Goal: Task Accomplishment & Management: Manage account settings

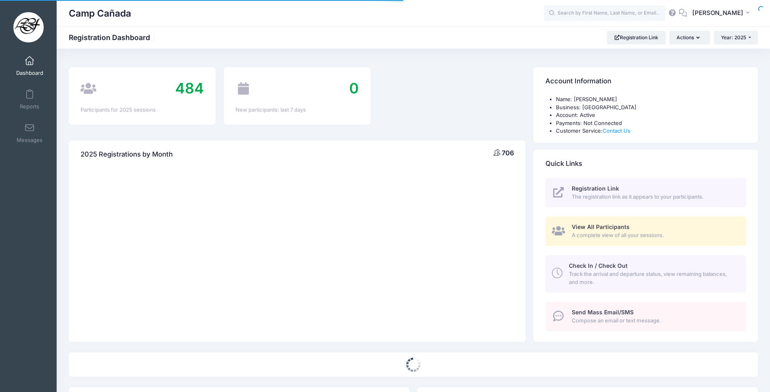
select select
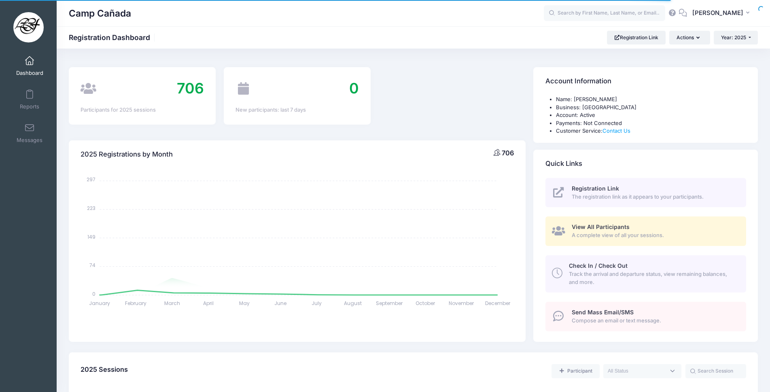
scroll to position [607, 0]
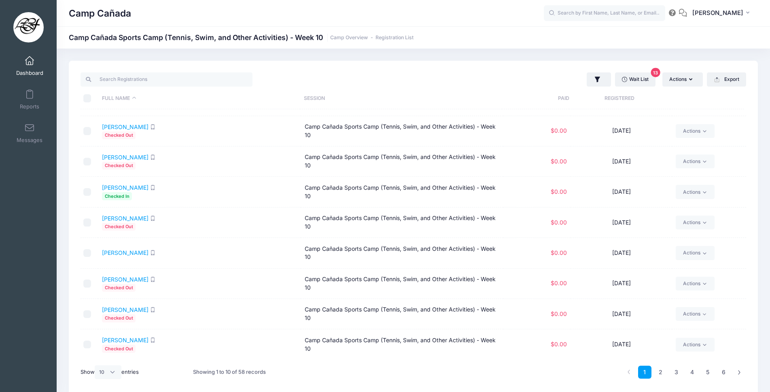
scroll to position [34, 0]
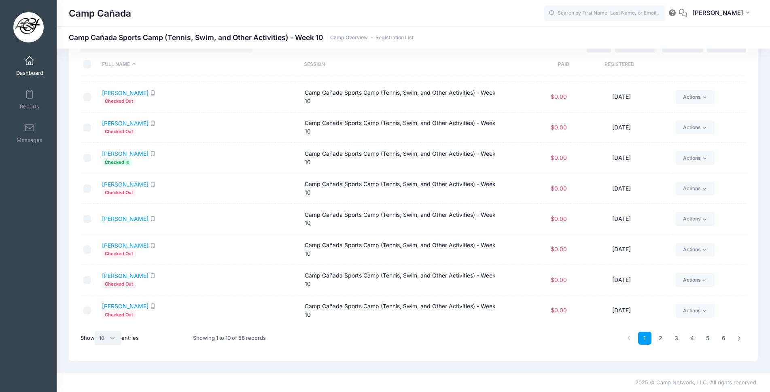
click at [106, 340] on select "All 10 25 50" at bounding box center [108, 338] width 27 height 14
select select "-1"
click at [96, 331] on select "All 10 25 50" at bounding box center [108, 338] width 27 height 14
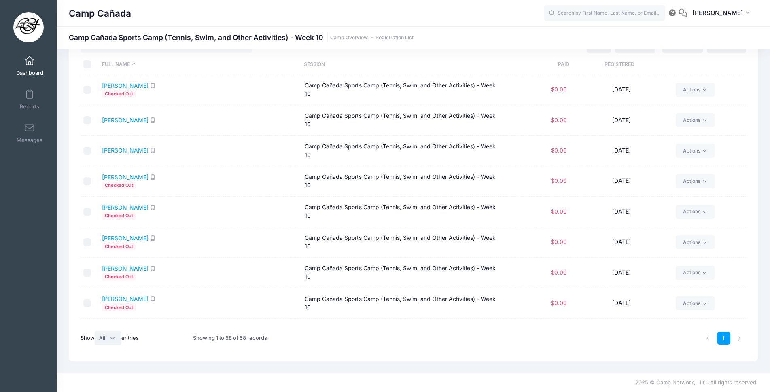
scroll to position [621, 0]
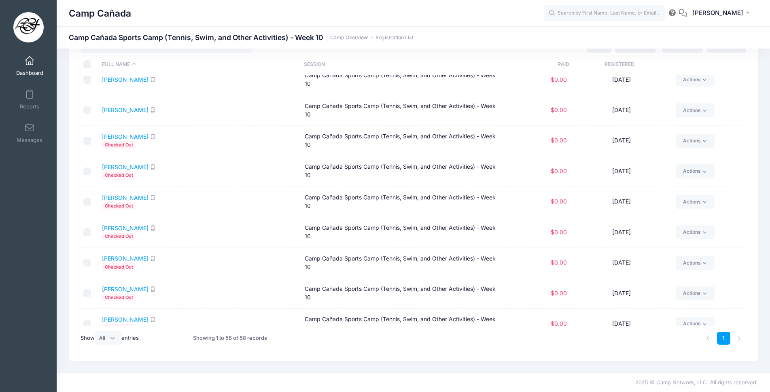
click at [557, 295] on span "$0.00" at bounding box center [559, 293] width 16 height 7
click at [137, 289] on link "[PERSON_NAME]" at bounding box center [125, 289] width 47 height 7
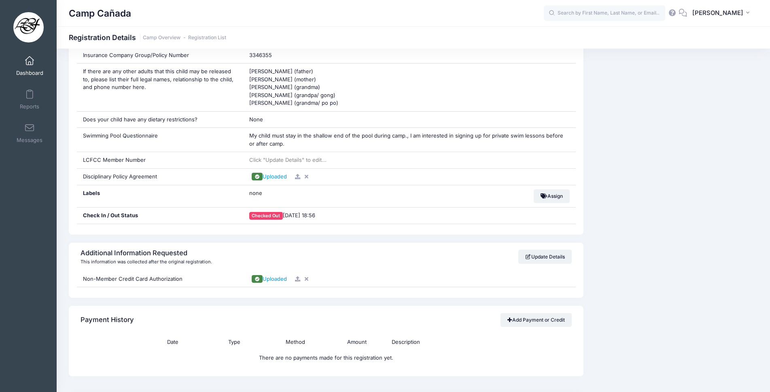
scroll to position [607, 0]
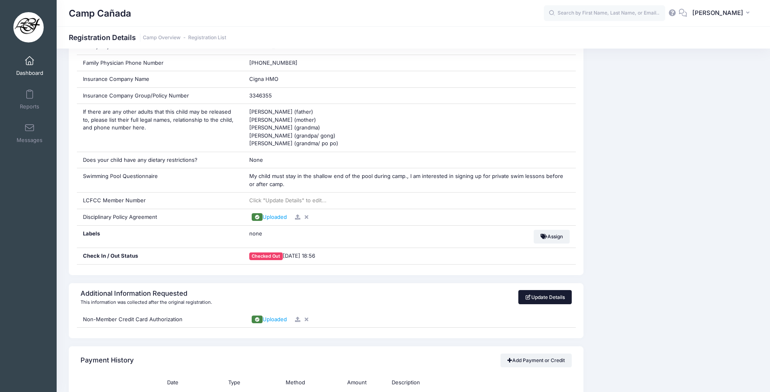
click at [543, 299] on link "Update Details" at bounding box center [545, 297] width 54 height 14
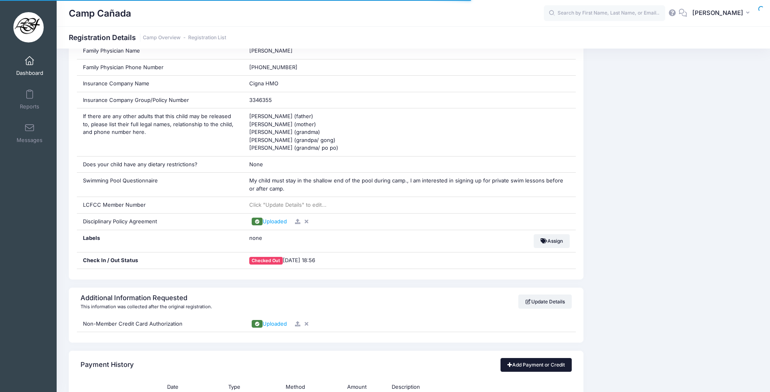
click at [517, 366] on link "Add Payment or Credit" at bounding box center [537, 365] width 72 height 14
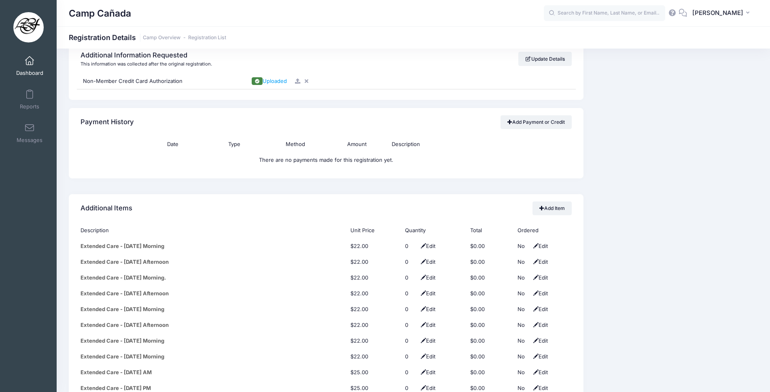
scroll to position [805, 0]
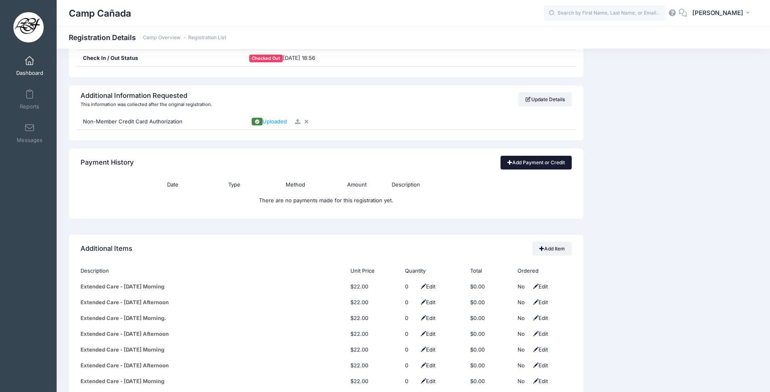
click at [539, 164] on link "Add Payment or Credit" at bounding box center [537, 163] width 72 height 14
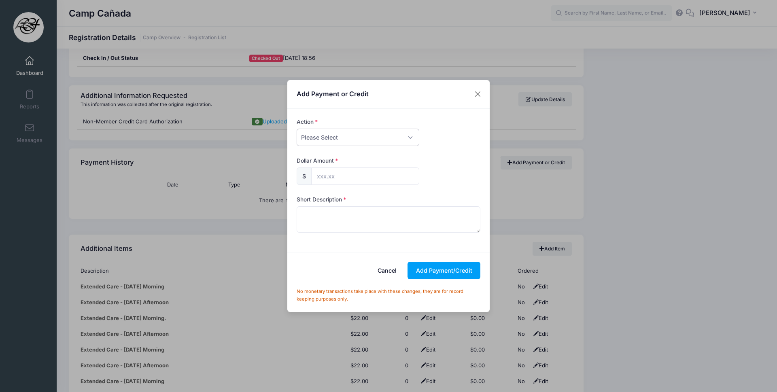
click at [352, 135] on select "Please Select Payment Credit Refund (Offline)" at bounding box center [358, 137] width 123 height 17
select select "payment"
click at [297, 129] on select "Please Select Payment Credit Refund (Offline)" at bounding box center [358, 137] width 123 height 17
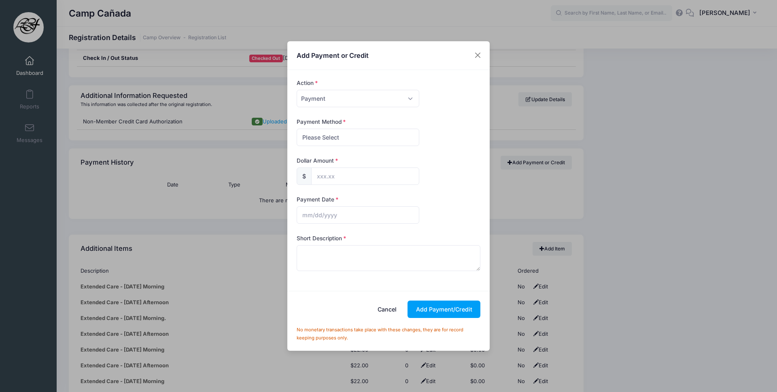
click at [351, 147] on form "Action Please Select Payment Credit Refund (Offline) Payment Method Please Sele…" at bounding box center [389, 180] width 192 height 203
click at [358, 138] on select "Please Select Cash Check Bank Transfer Other" at bounding box center [358, 137] width 123 height 17
select select "other"
click at [297, 129] on select "Please Select Cash Check Bank Transfer Other" at bounding box center [358, 137] width 123 height 17
click at [329, 178] on input "text" at bounding box center [365, 176] width 108 height 17
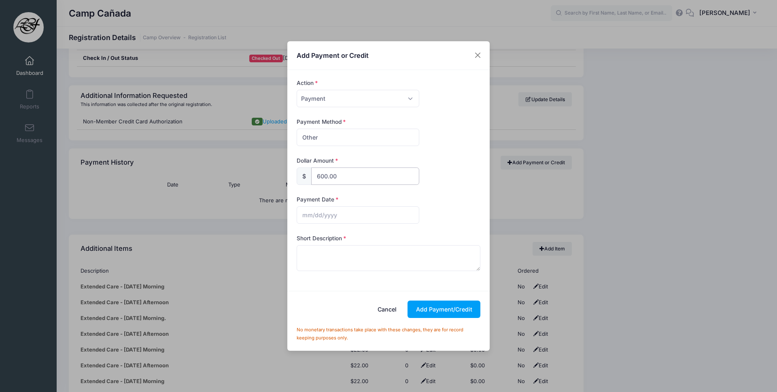
type input "600.00"
click at [308, 215] on input "text" at bounding box center [358, 214] width 123 height 17
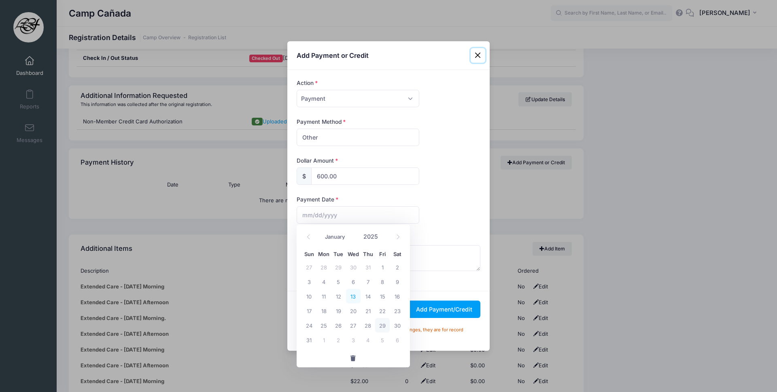
click at [355, 299] on span "13" at bounding box center [353, 296] width 15 height 15
type input "08/13/2025"
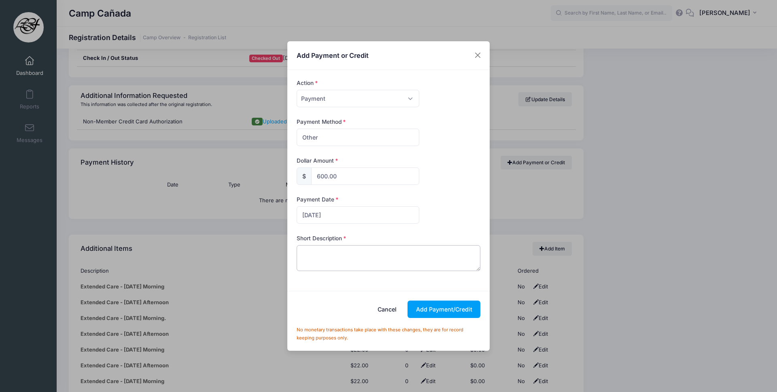
click at [374, 266] on textarea at bounding box center [389, 258] width 184 height 26
type textarea "P"
type textarea "Credit Card Paymen $600"
click at [425, 312] on button "Add Payment/Credit" at bounding box center [444, 309] width 73 height 17
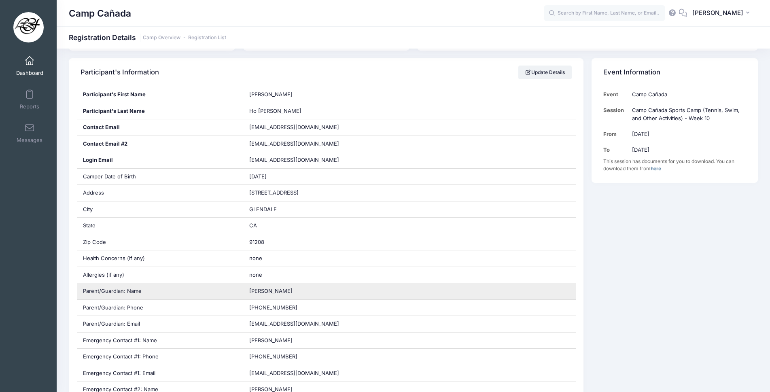
scroll to position [0, 0]
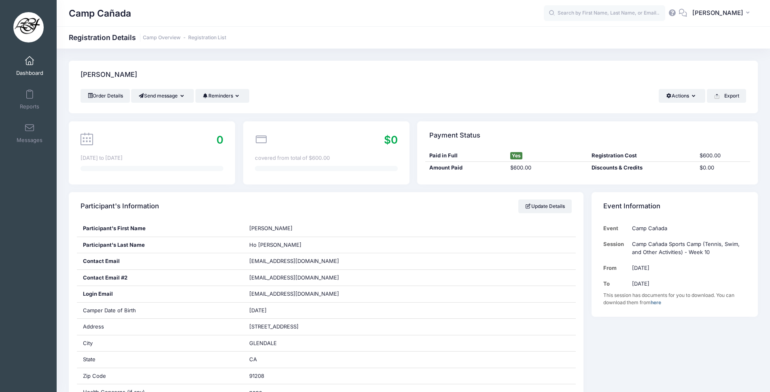
click at [30, 64] on span at bounding box center [30, 61] width 0 height 9
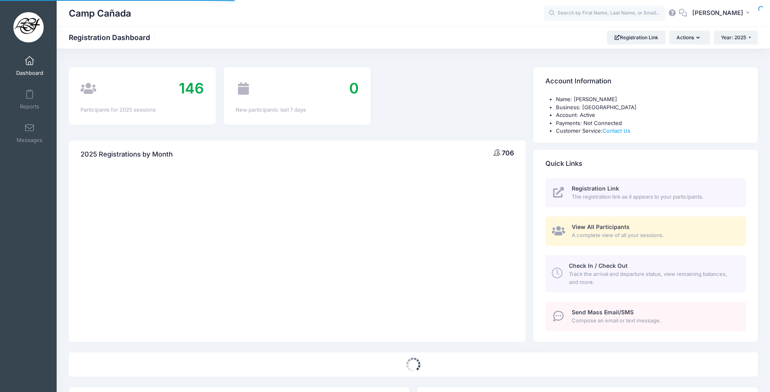
select select
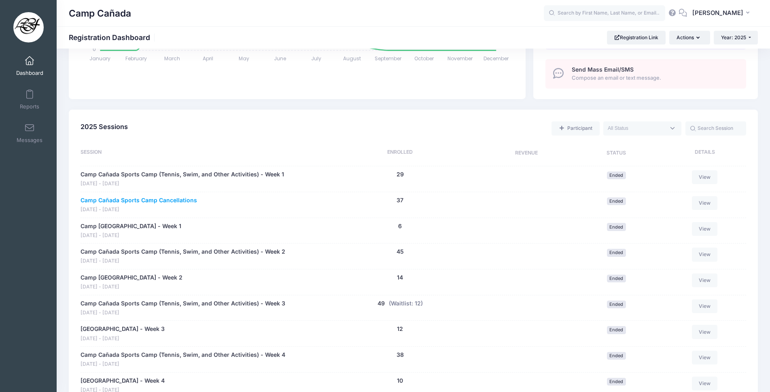
click at [161, 199] on link "Camp Cañada Sports Camp Cancellations" at bounding box center [139, 200] width 117 height 8
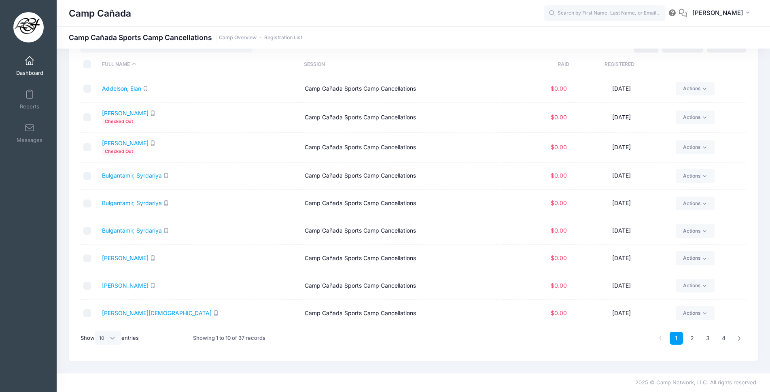
scroll to position [28, 0]
click at [113, 339] on select "All 10 25 50" at bounding box center [108, 338] width 27 height 14
select select "-1"
click at [96, 331] on select "All 10 25 50" at bounding box center [108, 338] width 27 height 14
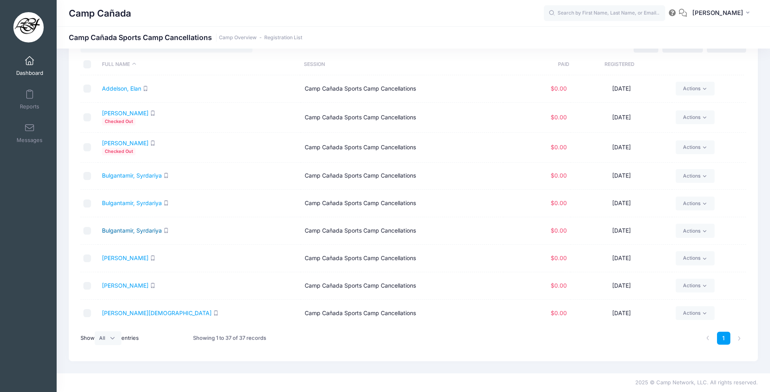
click at [145, 231] on link "Bulgantamir, Syrdariya" at bounding box center [132, 230] width 60 height 7
